Goal: Task Accomplishment & Management: Use online tool/utility

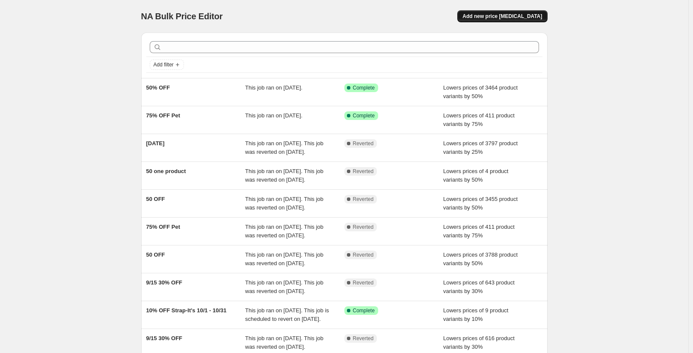
click at [541, 15] on span "Add new price [MEDICAL_DATA]" at bounding box center [502, 16] width 80 height 7
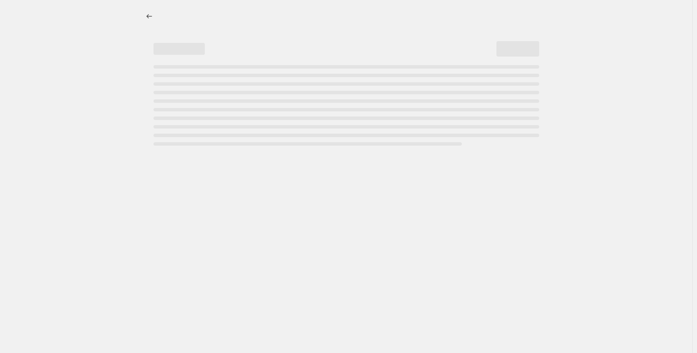
select select "percentage"
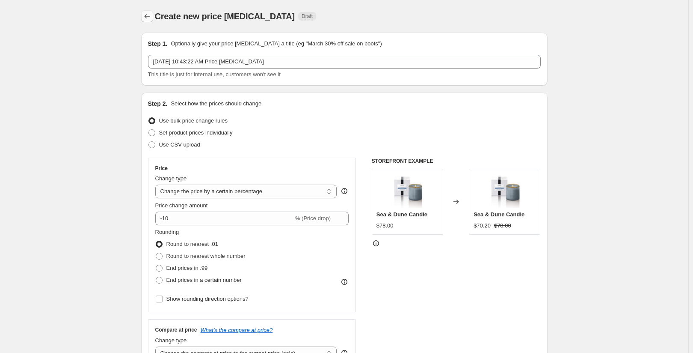
click at [148, 21] on button "Price change jobs" at bounding box center [147, 16] width 12 height 12
